Goal: Information Seeking & Learning: Learn about a topic

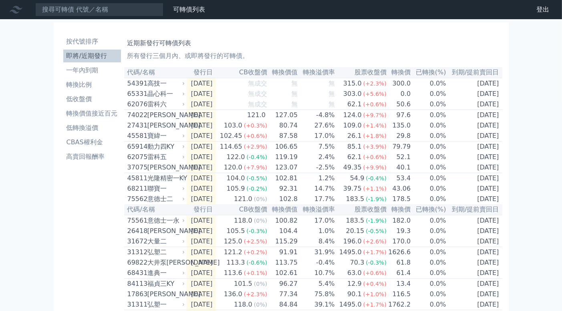
click at [536, 148] on div "可轉債列表 財務數據 可轉債列表 財務數據 登出 登出 按代號排序 即將/近期發行 一年內到期 轉換比例 低收盤價 轉換價值接近百元 低轉換溢價" at bounding box center [281, 278] width 562 height 556
click at [202, 99] on td "[DATE]" at bounding box center [201, 94] width 29 height 10
click at [174, 95] on div "晶心科一" at bounding box center [165, 94] width 36 height 10
